Goal: Information Seeking & Learning: Find contact information

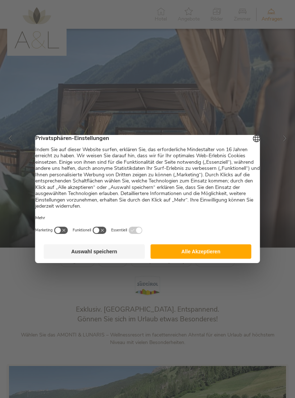
click at [218, 256] on button "Alle Akzeptieren" at bounding box center [200, 251] width 101 height 14
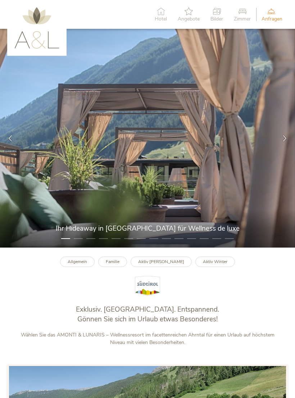
click at [285, 141] on icon at bounding box center [285, 138] width 6 height 6
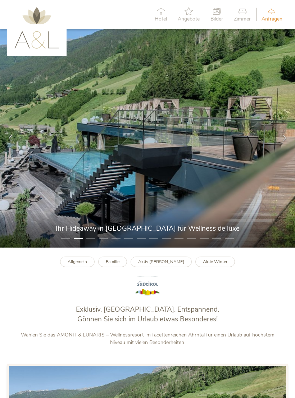
click at [284, 141] on icon at bounding box center [285, 138] width 6 height 6
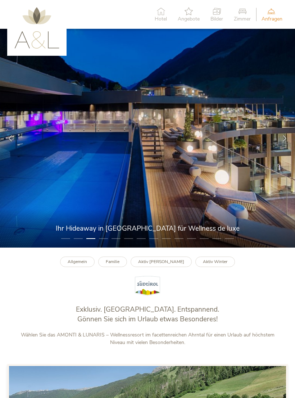
click at [285, 141] on icon at bounding box center [285, 138] width 6 height 6
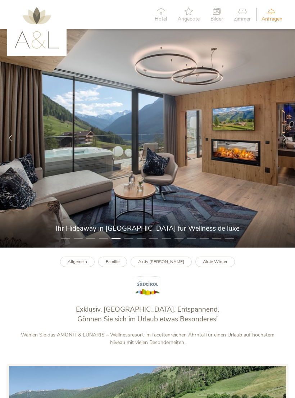
click at [283, 144] on div at bounding box center [285, 138] width 21 height 21
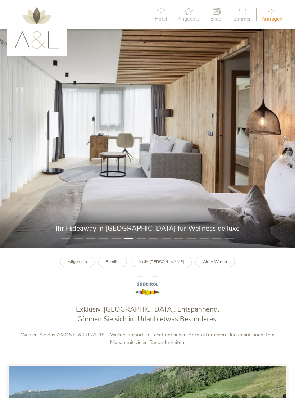
click at [283, 147] on div at bounding box center [285, 138] width 21 height 21
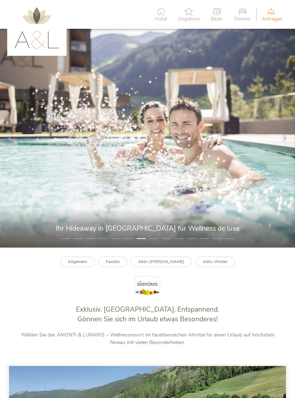
click at [287, 141] on icon at bounding box center [285, 138] width 6 height 6
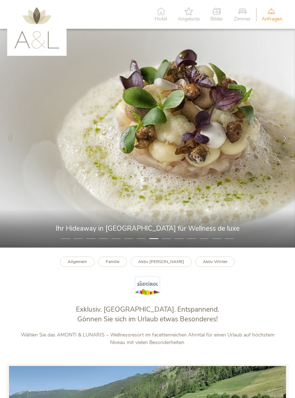
click at [281, 144] on div at bounding box center [285, 138] width 21 height 21
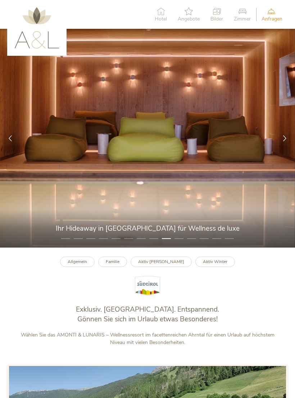
click at [278, 143] on div at bounding box center [285, 138] width 21 height 21
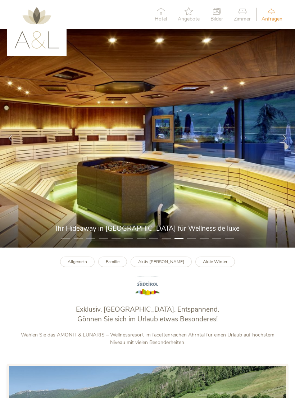
click at [280, 144] on div at bounding box center [285, 138] width 21 height 21
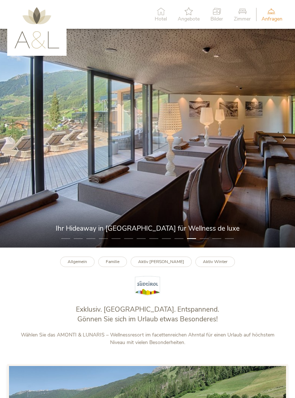
click at [281, 143] on div at bounding box center [285, 138] width 21 height 21
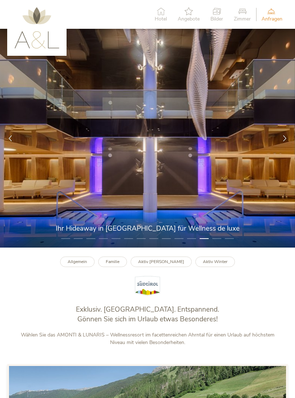
click at [283, 141] on icon at bounding box center [285, 138] width 6 height 6
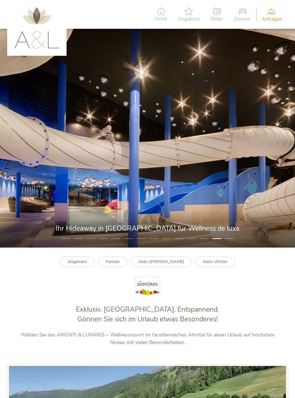
click at [285, 141] on icon at bounding box center [285, 138] width 6 height 6
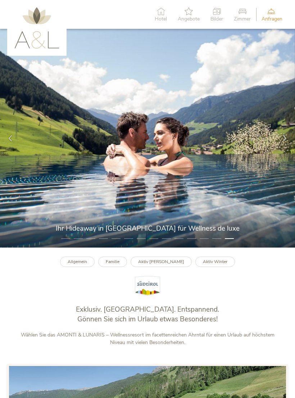
click at [283, 141] on icon at bounding box center [285, 138] width 6 height 6
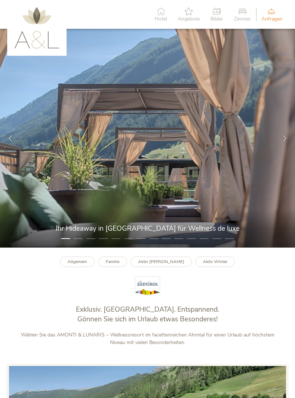
click at [282, 144] on div at bounding box center [285, 138] width 21 height 21
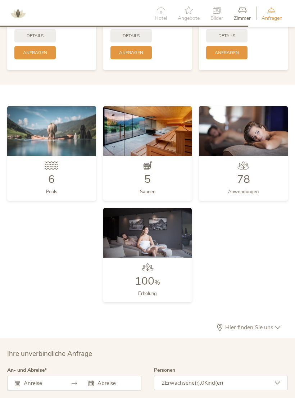
scroll to position [1531, 0]
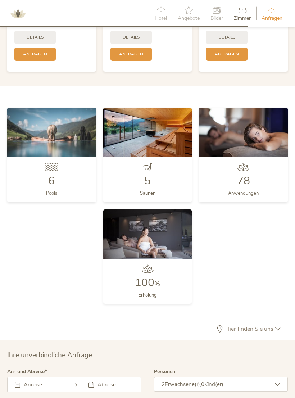
click at [256, 129] on img at bounding box center [243, 133] width 89 height 50
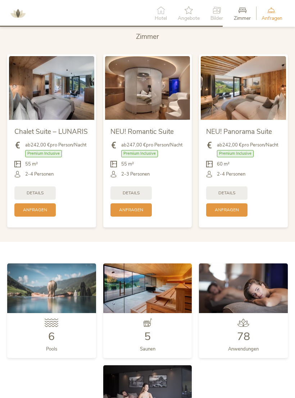
scroll to position [1376, 0]
click at [249, 88] on img at bounding box center [243, 88] width 85 height 64
click at [251, 93] on img at bounding box center [243, 88] width 85 height 64
click at [235, 190] on div "Details" at bounding box center [226, 192] width 41 height 13
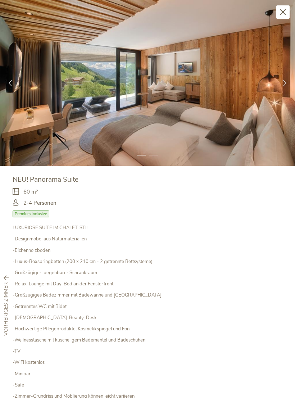
click at [287, 86] on div at bounding box center [285, 83] width 21 height 21
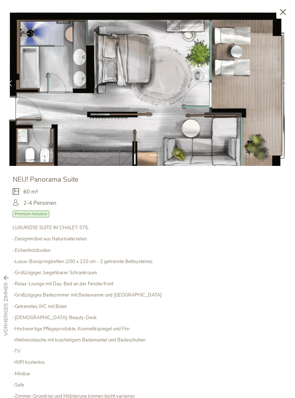
click at [284, 86] on div at bounding box center [285, 83] width 21 height 21
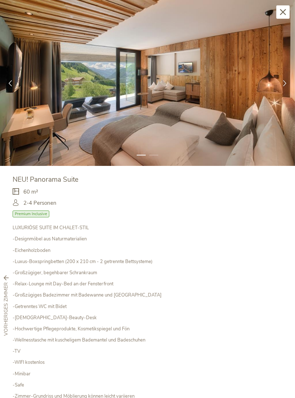
click at [281, 85] on div at bounding box center [285, 83] width 21 height 21
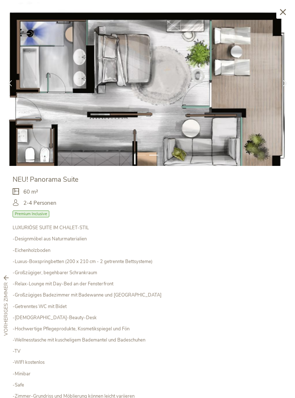
scroll to position [0, 0]
click at [284, 12] on icon at bounding box center [283, 12] width 6 height 6
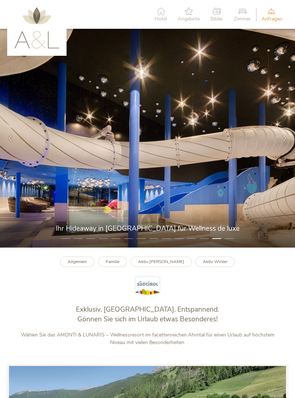
click at [217, 17] on span "Bilder" at bounding box center [217, 19] width 13 height 5
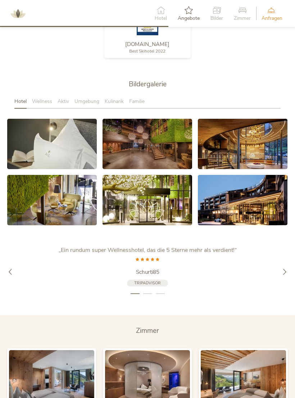
scroll to position [1126, 0]
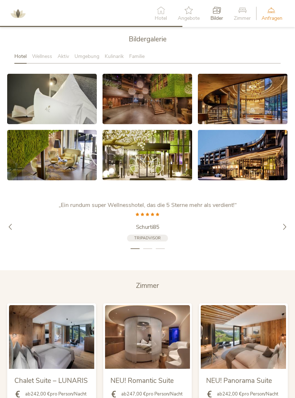
click at [163, 95] on link at bounding box center [148, 99] width 90 height 50
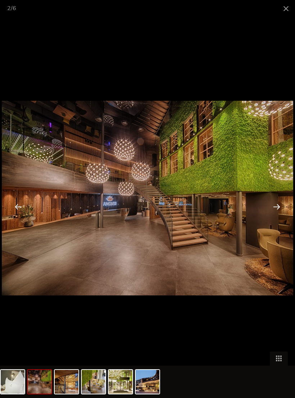
click at [277, 205] on div at bounding box center [277, 206] width 22 height 22
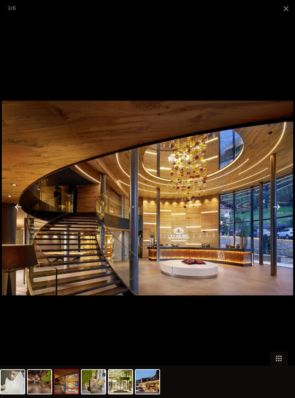
click at [276, 206] on div at bounding box center [277, 206] width 22 height 22
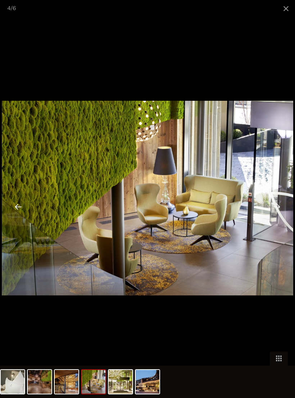
click at [275, 204] on div at bounding box center [277, 206] width 22 height 22
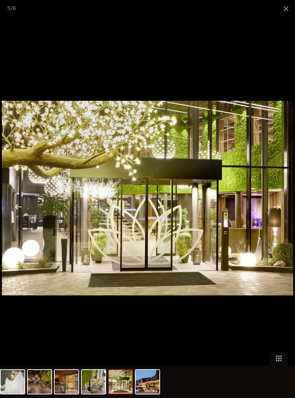
click at [276, 208] on div at bounding box center [277, 206] width 22 height 22
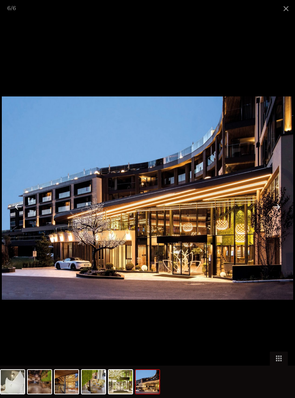
click at [280, 208] on div at bounding box center [277, 206] width 22 height 22
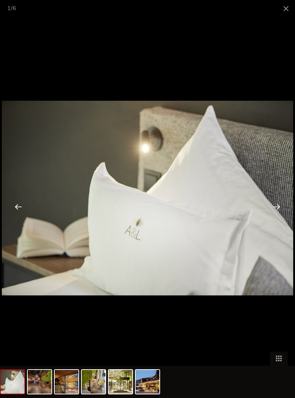
click at [282, 205] on div at bounding box center [277, 206] width 22 height 22
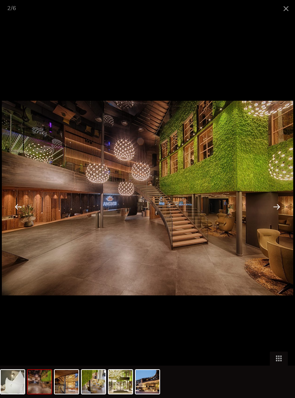
click at [279, 206] on div at bounding box center [277, 206] width 22 height 22
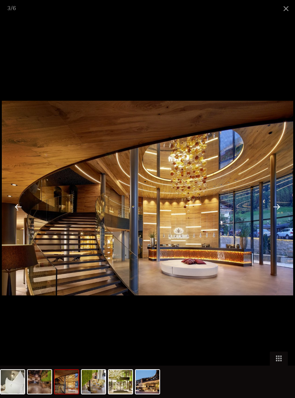
click at [286, 12] on span at bounding box center [286, 8] width 18 height 17
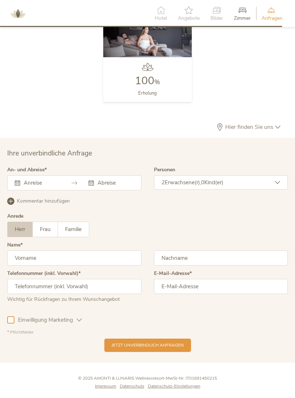
scroll to position [1733, 0]
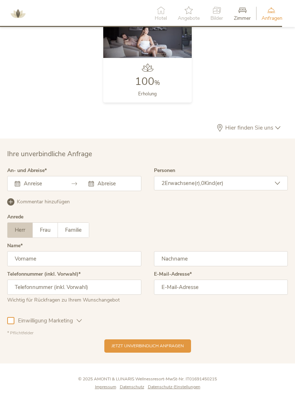
click at [260, 130] on span "Hier finden Sie uns" at bounding box center [250, 128] width 52 height 6
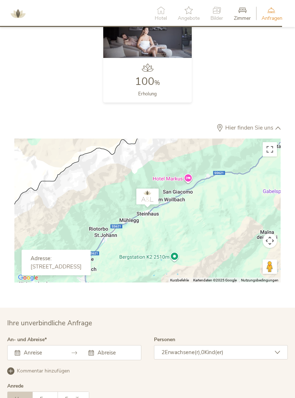
click at [82, 264] on div "[STREET_ADDRESS]" at bounding box center [56, 267] width 51 height 6
click at [203, 203] on div at bounding box center [147, 211] width 266 height 144
click at [191, 229] on div at bounding box center [147, 211] width 266 height 144
click at [213, 205] on div at bounding box center [147, 211] width 266 height 144
click at [215, 221] on div at bounding box center [147, 211] width 266 height 144
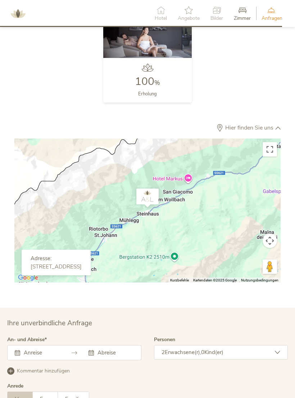
click at [73, 264] on div "[STREET_ADDRESS]" at bounding box center [56, 267] width 51 height 6
click at [91, 273] on div "Adresse: [STREET_ADDRESS]" at bounding box center [56, 263] width 69 height 26
click at [122, 275] on div at bounding box center [147, 211] width 266 height 144
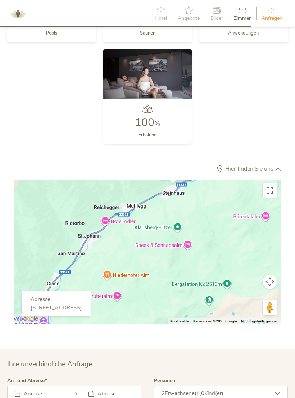
scroll to position [1692, 0]
